Goal: Navigation & Orientation: Find specific page/section

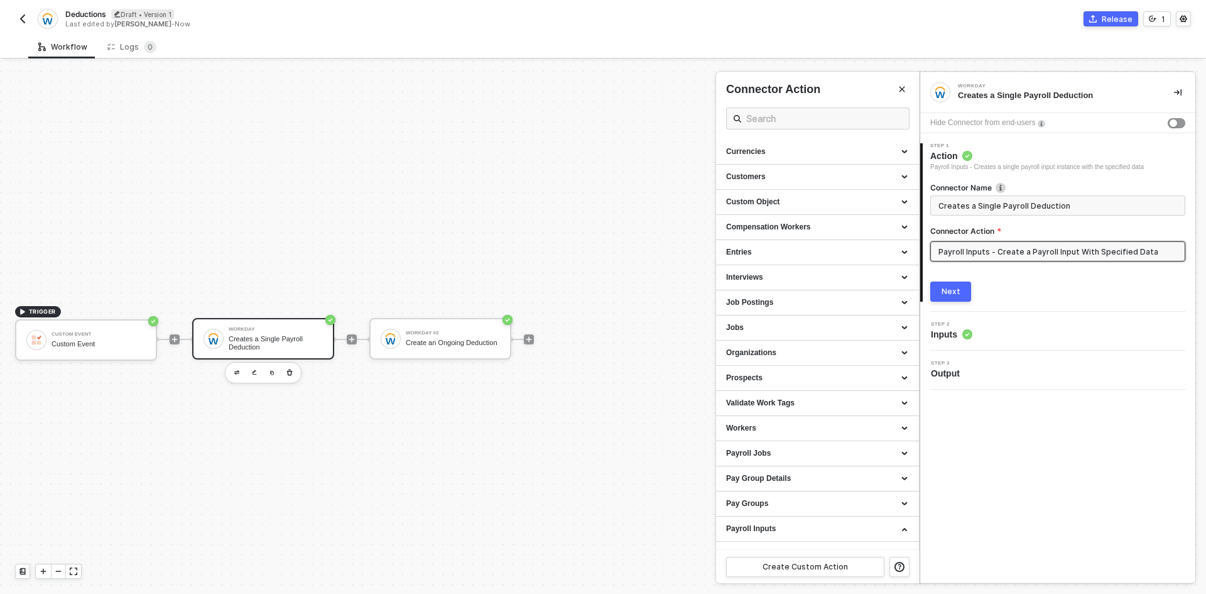
scroll to position [23, 0]
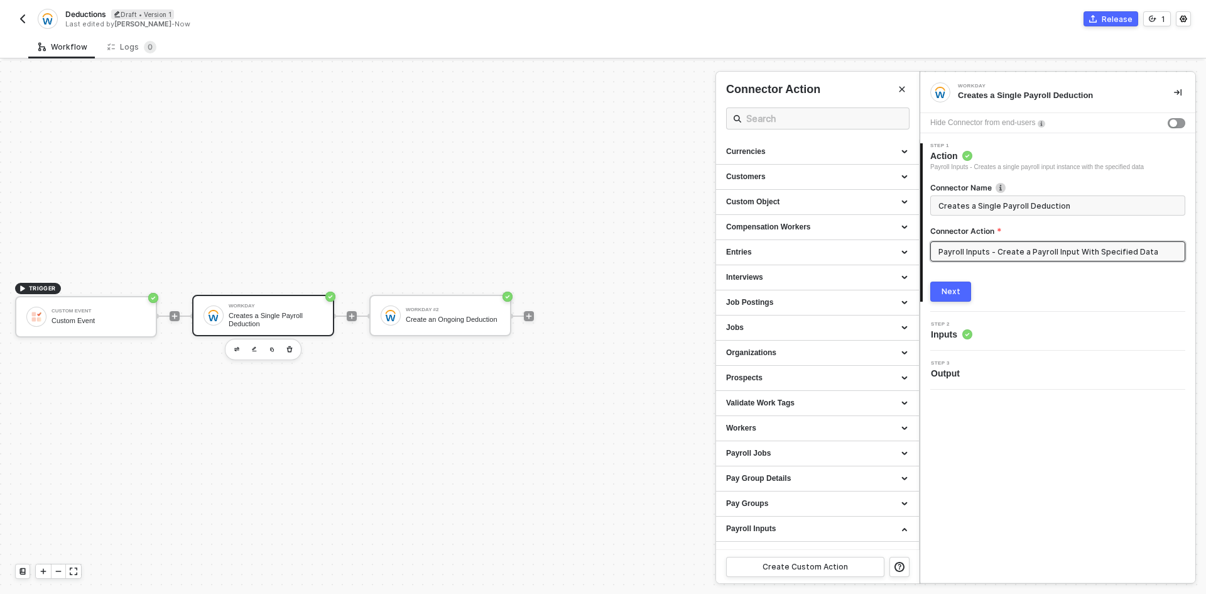
click at [28, 16] on button "button" at bounding box center [22, 18] width 15 height 15
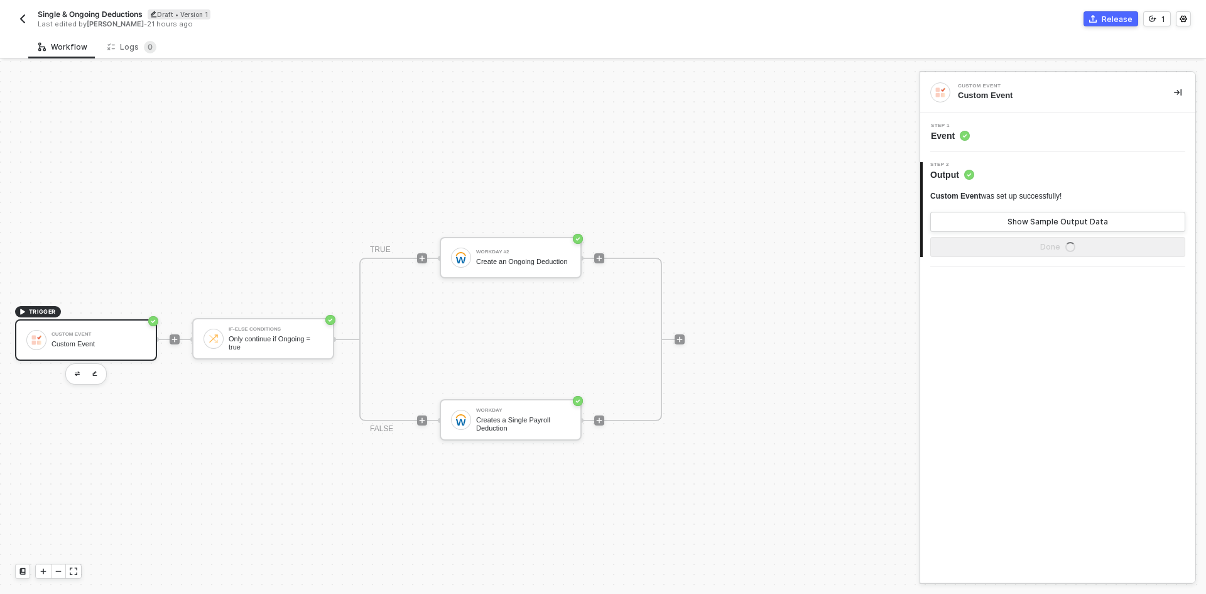
scroll to position [23, 0]
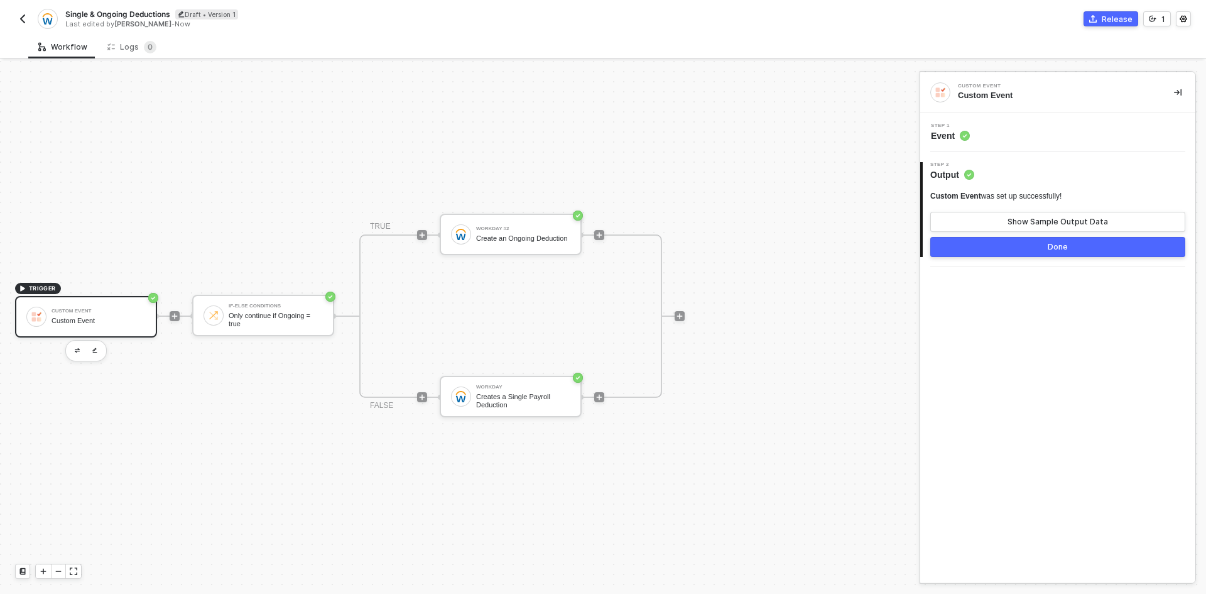
click at [24, 19] on img "button" at bounding box center [23, 19] width 10 height 10
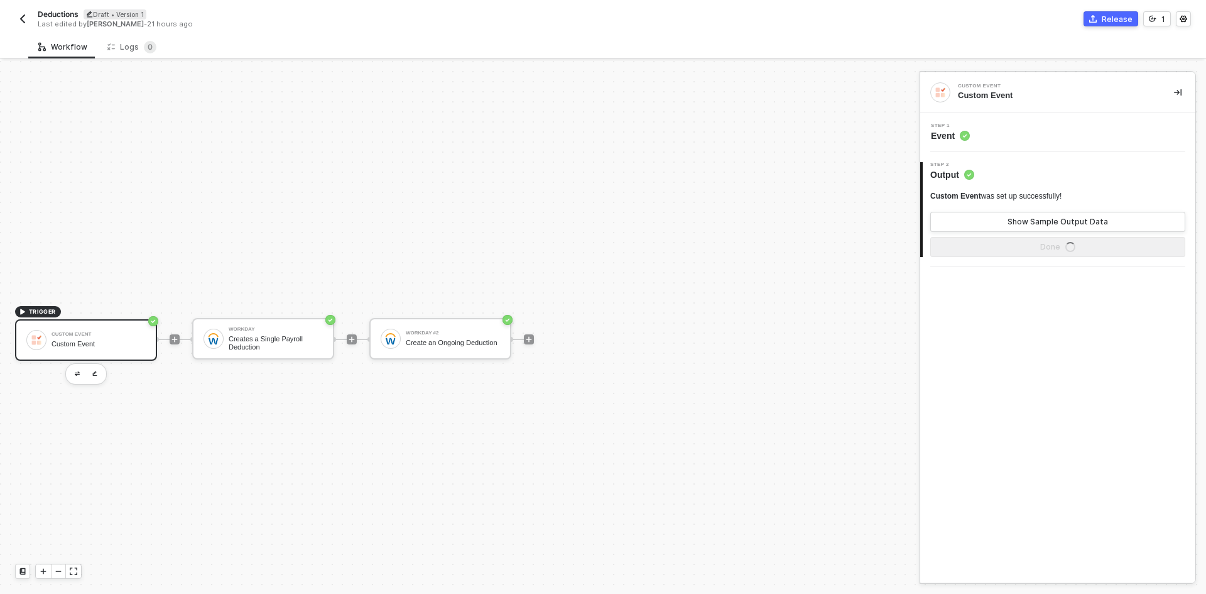
scroll to position [23, 0]
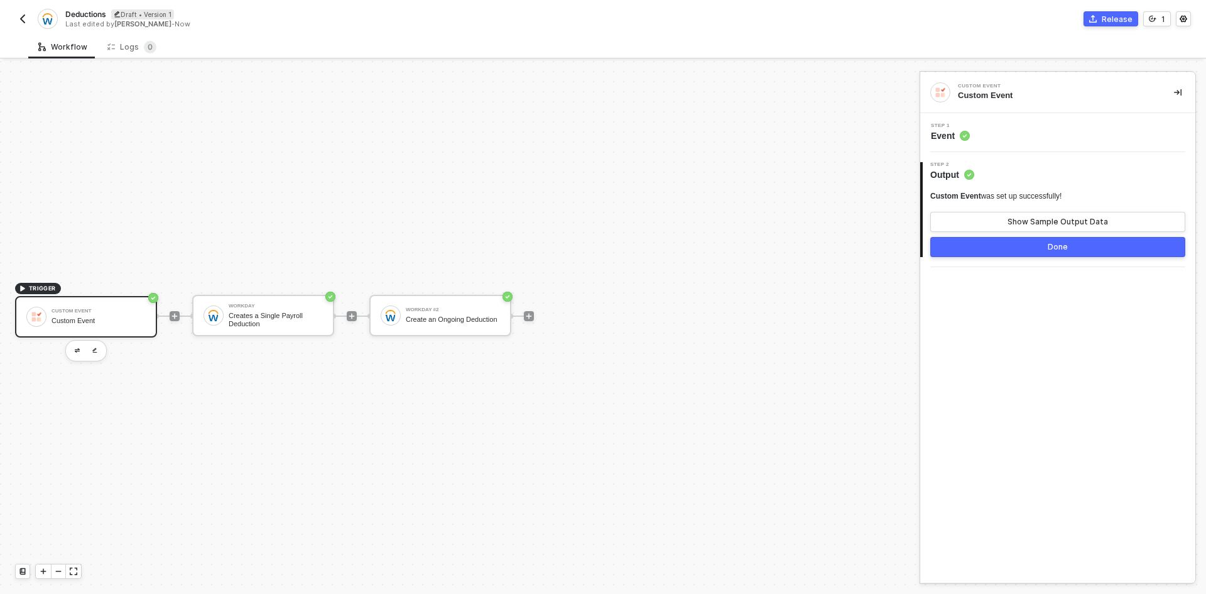
click at [21, 17] on img "button" at bounding box center [23, 19] width 10 height 10
